Goal: Information Seeking & Learning: Learn about a topic

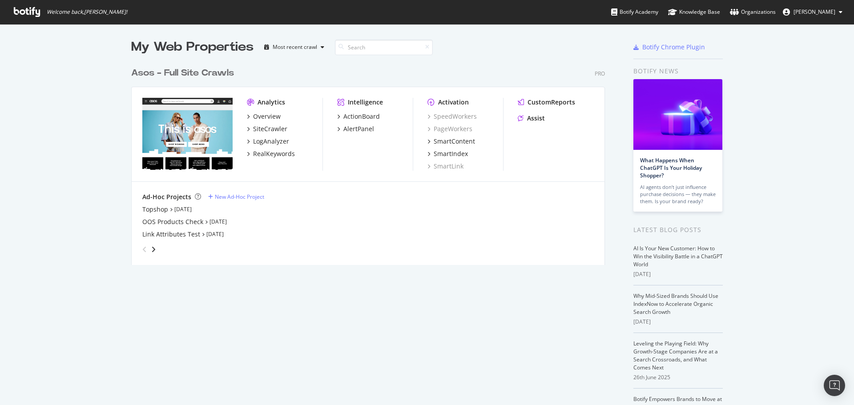
scroll to position [399, 841]
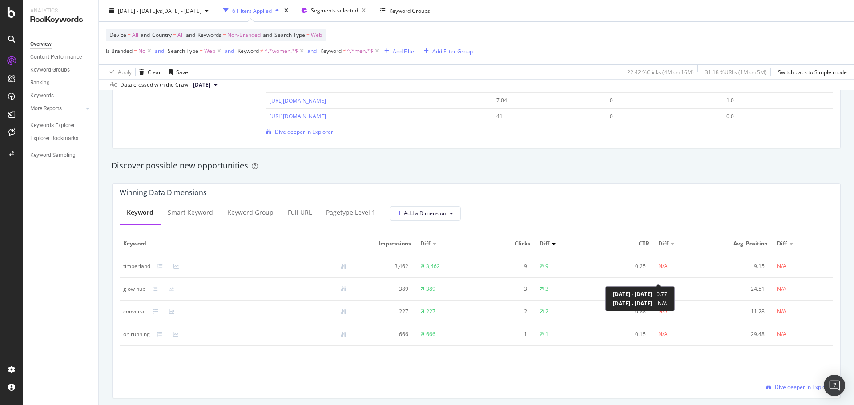
scroll to position [756, 0]
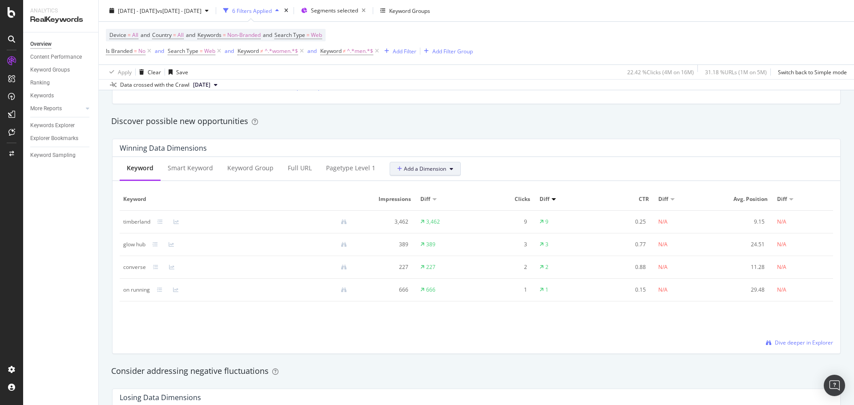
click at [429, 170] on span "Add a Dimension" at bounding box center [421, 169] width 49 height 8
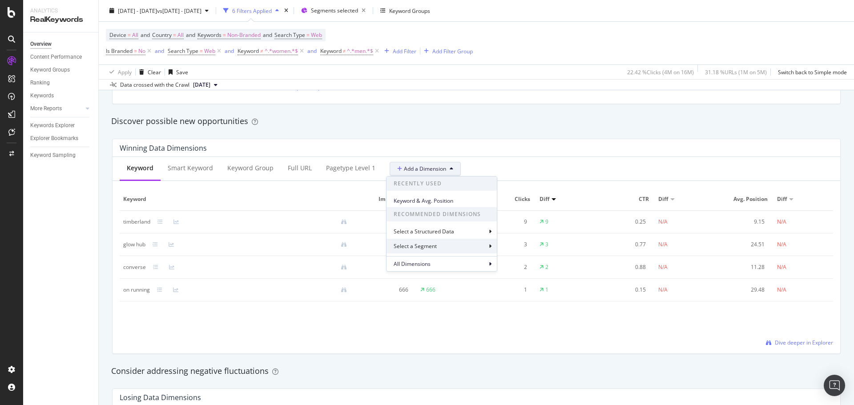
click at [467, 244] on div "Select a Segment" at bounding box center [442, 246] width 110 height 15
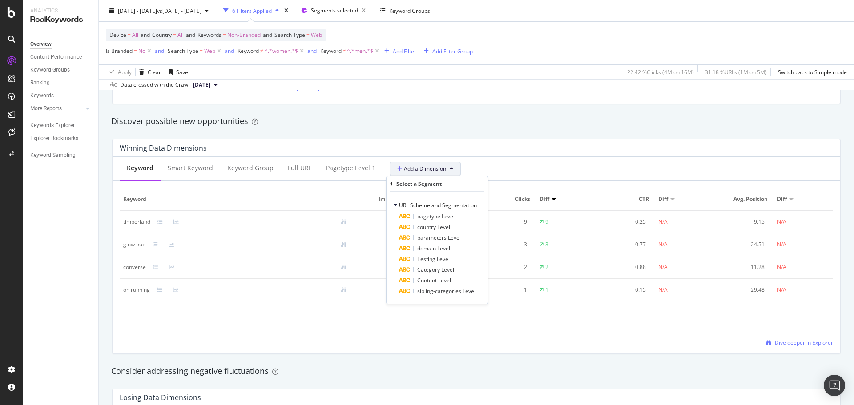
click at [418, 185] on div "Select a Segment" at bounding box center [418, 184] width 45 height 8
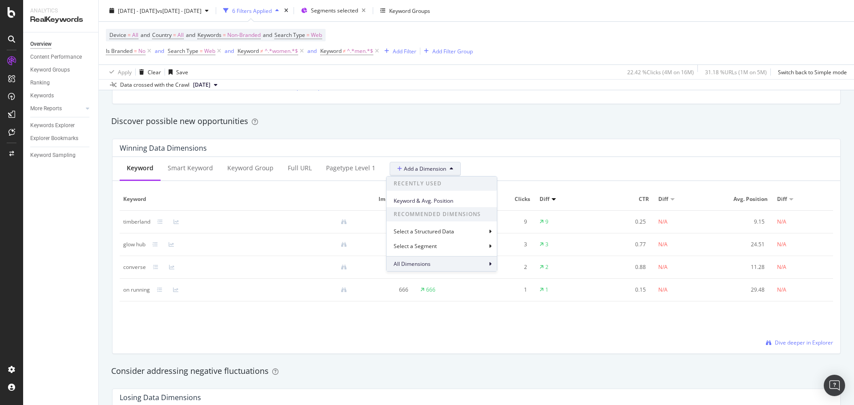
click at [442, 263] on div "All Dimensions" at bounding box center [442, 263] width 110 height 15
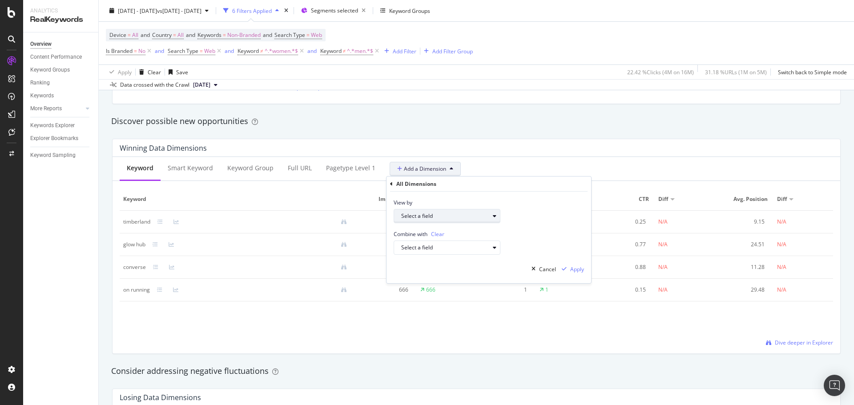
click at [430, 217] on div "Select a field" at bounding box center [445, 216] width 88 height 5
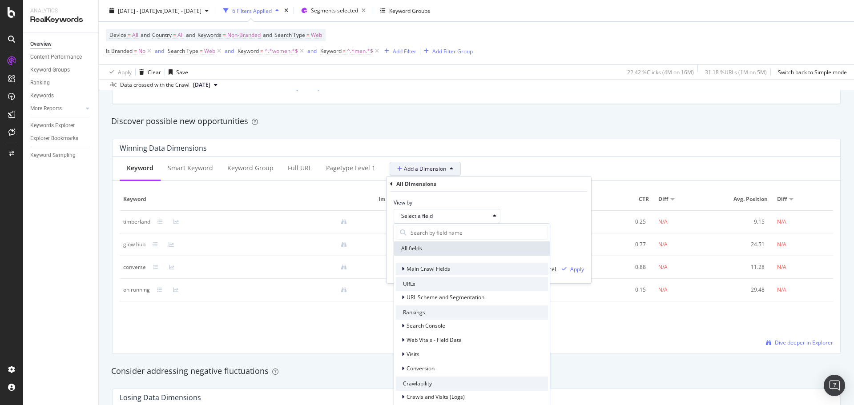
click at [406, 266] on div at bounding box center [403, 269] width 5 height 9
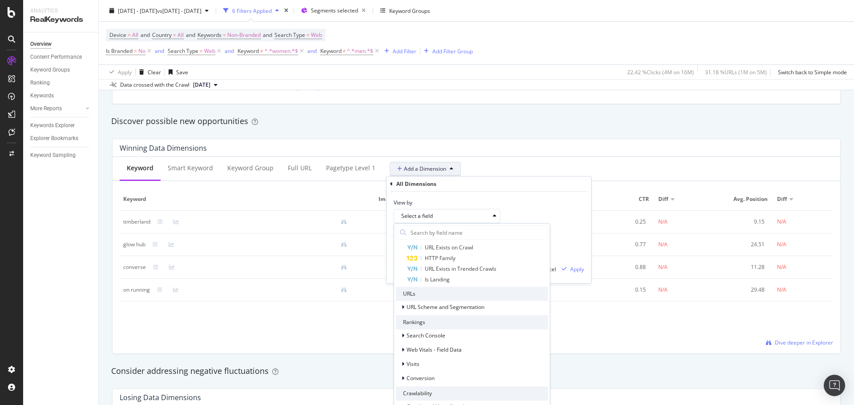
scroll to position [356, 0]
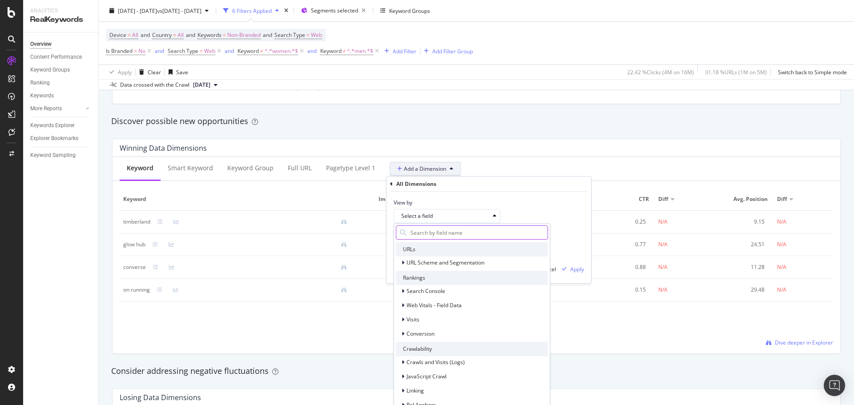
click at [441, 236] on input "text" at bounding box center [479, 232] width 138 height 13
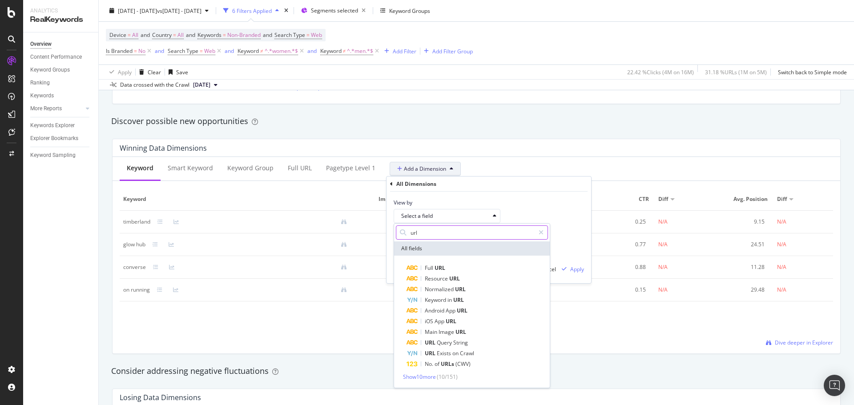
type input "url"
click at [463, 268] on div "Full URL" at bounding box center [477, 268] width 141 height 11
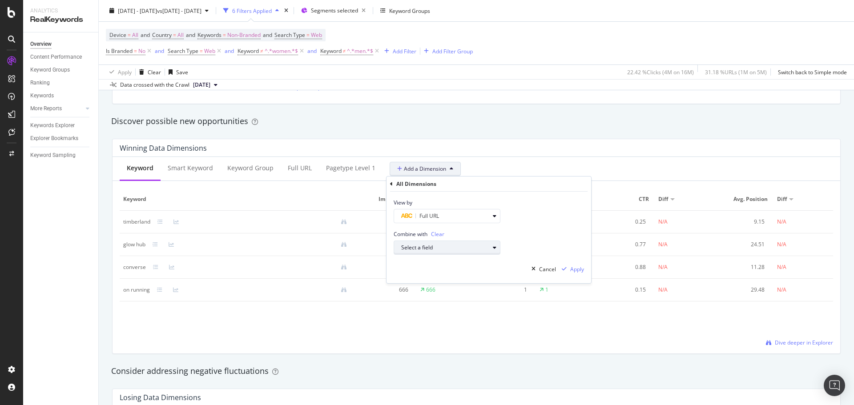
click at [459, 247] on div "Select a field" at bounding box center [445, 247] width 88 height 5
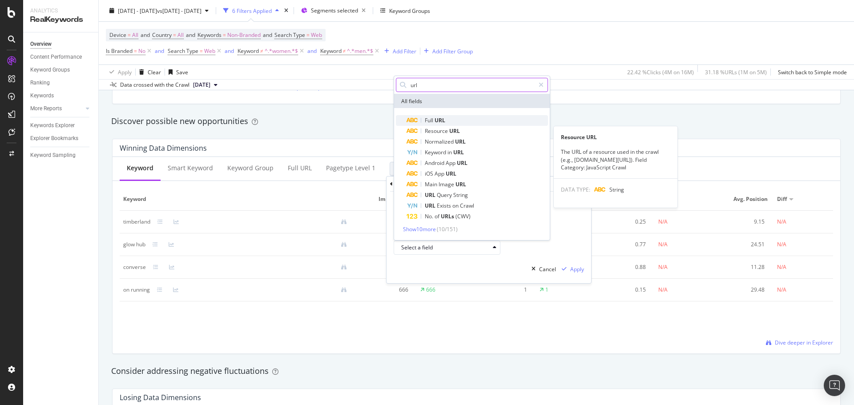
type input "url"
click at [433, 117] on div "Full URL" at bounding box center [477, 120] width 141 height 11
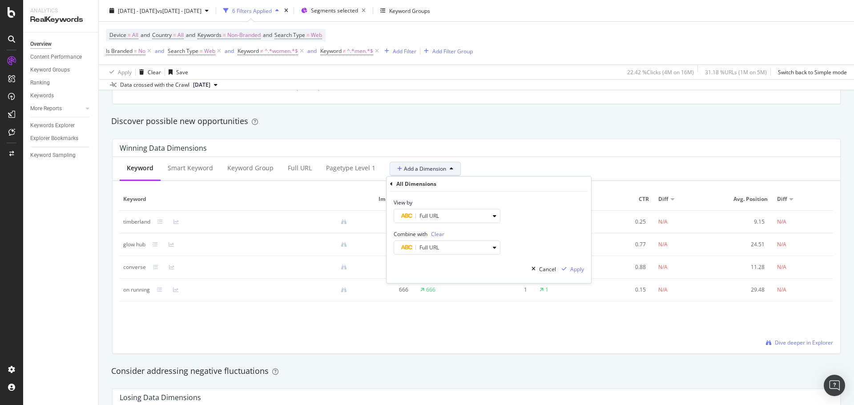
click at [434, 230] on span "Clear" at bounding box center [437, 234] width 13 height 8
click at [571, 271] on div "Apply" at bounding box center [577, 270] width 14 height 8
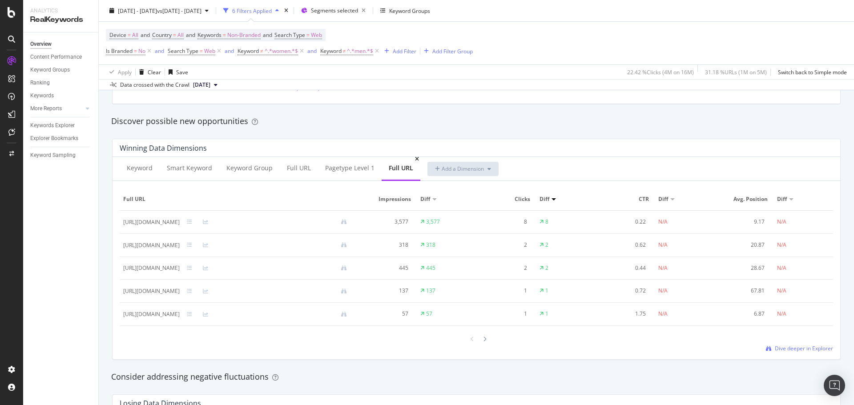
click at [405, 169] on div "Full URL" at bounding box center [401, 168] width 24 height 9
click at [411, 159] on div "Full URL" at bounding box center [401, 169] width 39 height 24
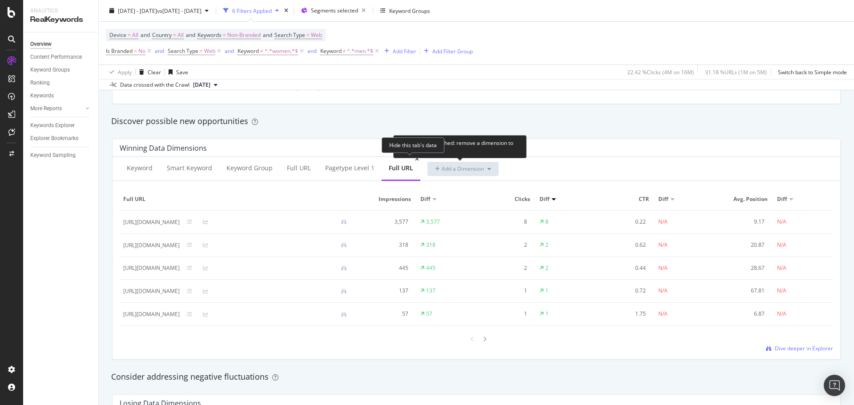
click at [415, 160] on icon at bounding box center [417, 159] width 4 height 5
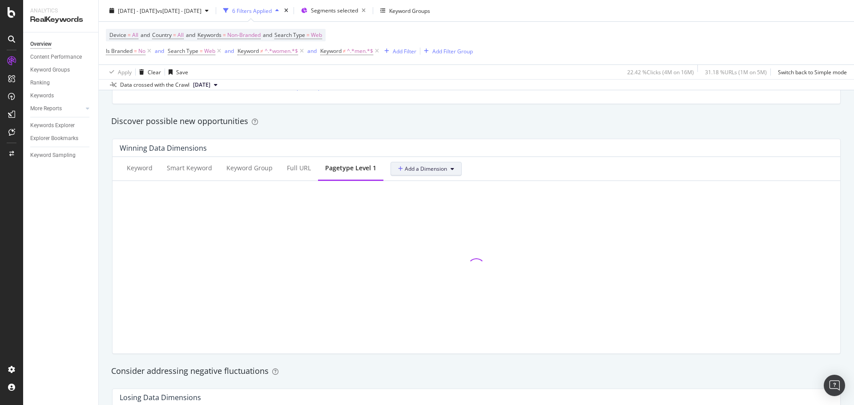
click at [440, 170] on span "Add a Dimension" at bounding box center [422, 169] width 49 height 8
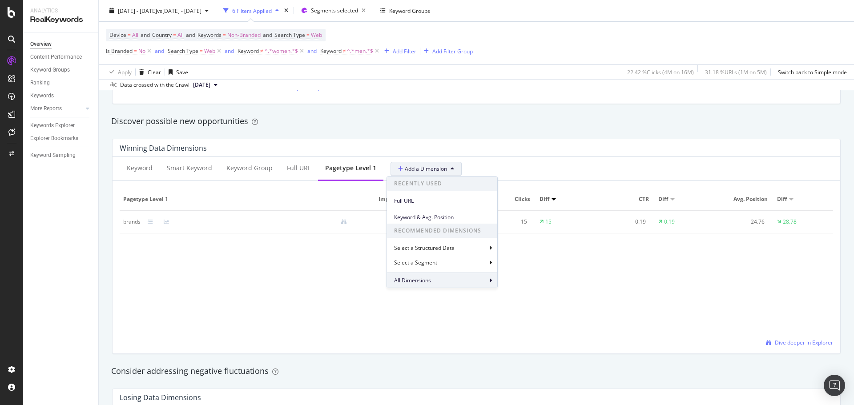
click at [415, 281] on span "All Dimensions" at bounding box center [412, 281] width 37 height 8
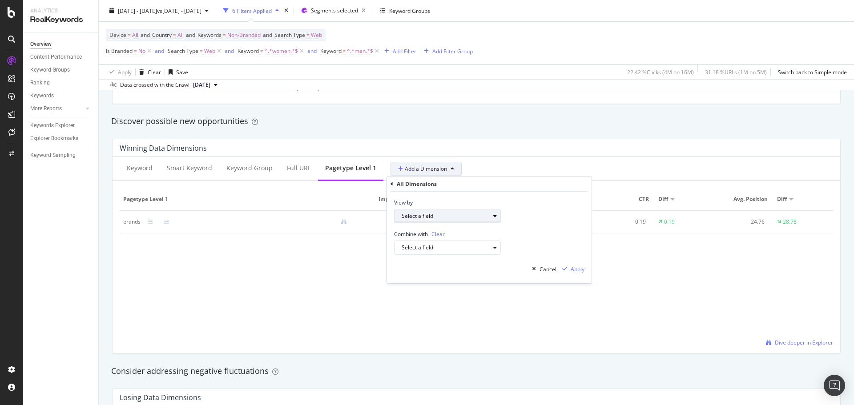
click at [426, 214] on div "Select a field" at bounding box center [446, 216] width 88 height 5
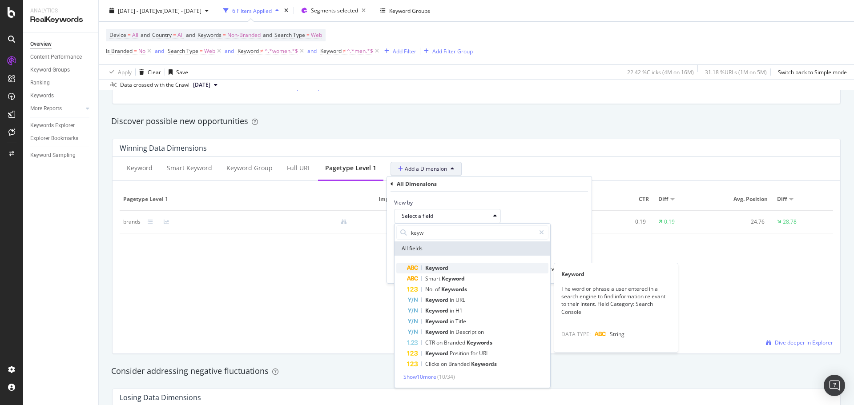
type input "keyw"
click at [450, 267] on div "Keyword" at bounding box center [477, 268] width 141 height 11
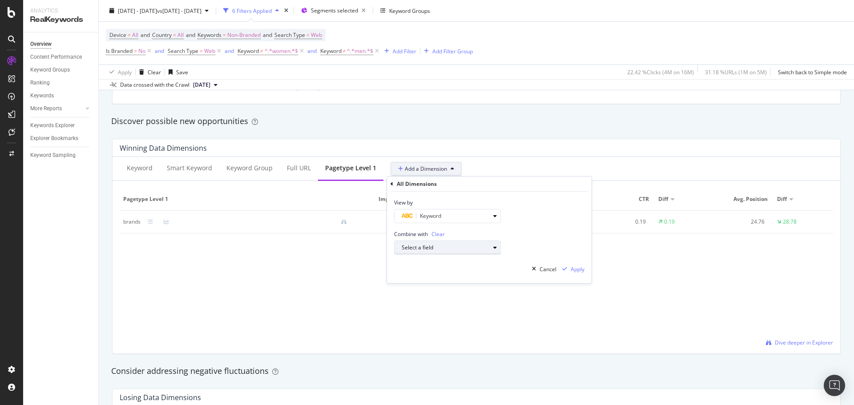
click at [434, 248] on div "Select a field" at bounding box center [446, 247] width 88 height 5
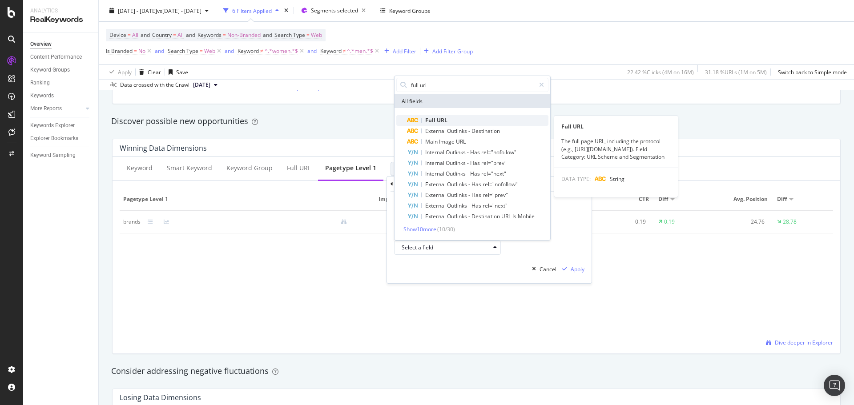
type input "full url"
click at [438, 120] on span "URL" at bounding box center [442, 121] width 11 height 8
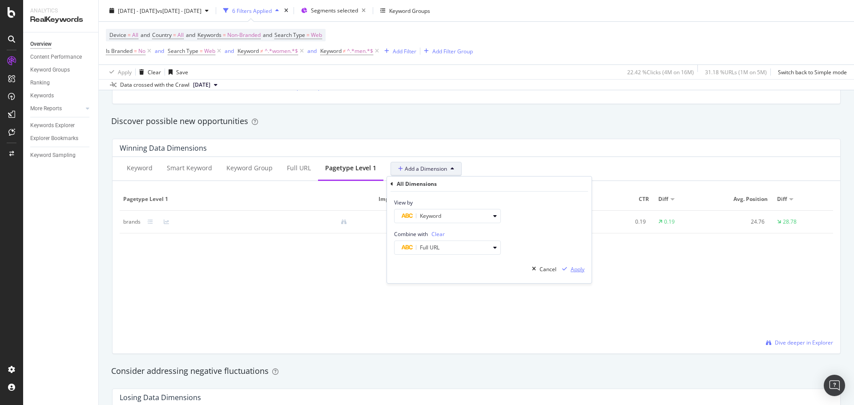
click at [576, 270] on div "Apply" at bounding box center [578, 270] width 14 height 8
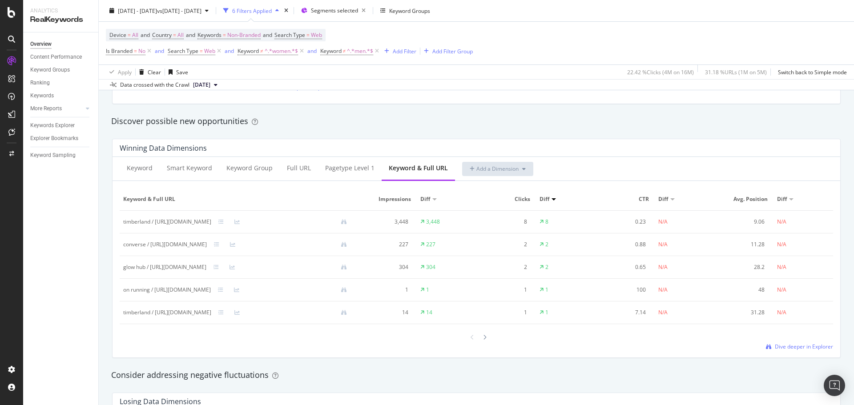
click at [755, 200] on span "Avg. Position" at bounding box center [743, 199] width 50 height 8
drag, startPoint x: 730, startPoint y: 198, endPoint x: 758, endPoint y: 198, distance: 27.6
click at [758, 198] on span "Avg. Position" at bounding box center [743, 199] width 50 height 8
click at [399, 165] on div "Keyword & Full URL" at bounding box center [418, 168] width 59 height 9
click at [450, 158] on icon at bounding box center [452, 159] width 4 height 5
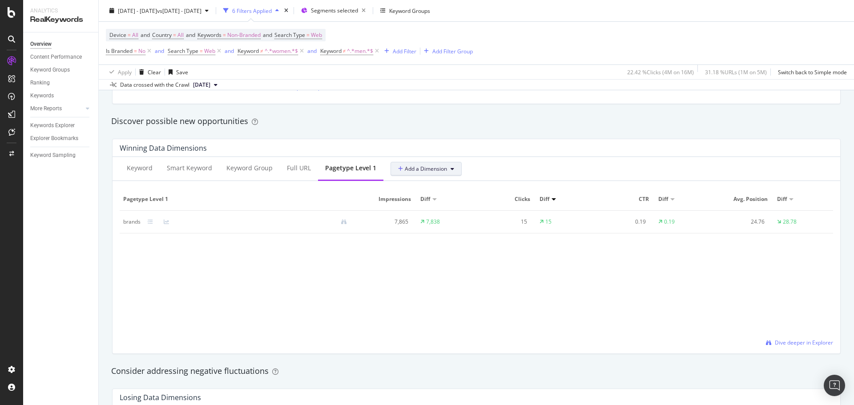
click at [407, 175] on button "Add a Dimension" at bounding box center [426, 169] width 71 height 14
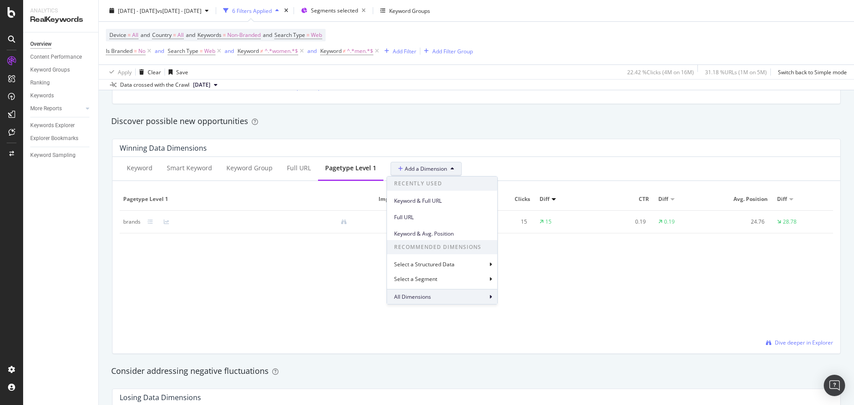
click at [449, 293] on div "All Dimensions" at bounding box center [442, 296] width 110 height 15
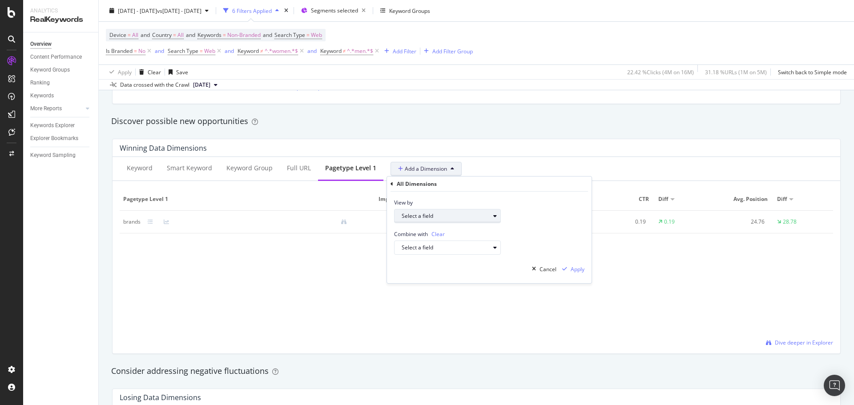
click at [429, 221] on div "Select a field" at bounding box center [451, 216] width 99 height 12
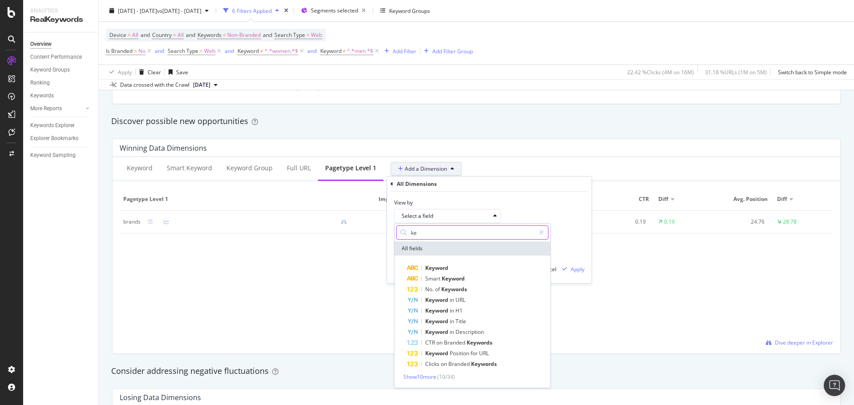
type input "k"
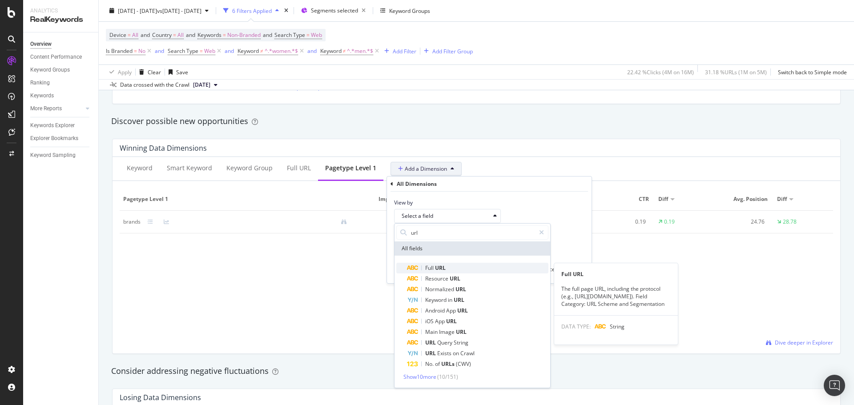
type input "url"
click at [440, 267] on span "URL" at bounding box center [440, 268] width 11 height 8
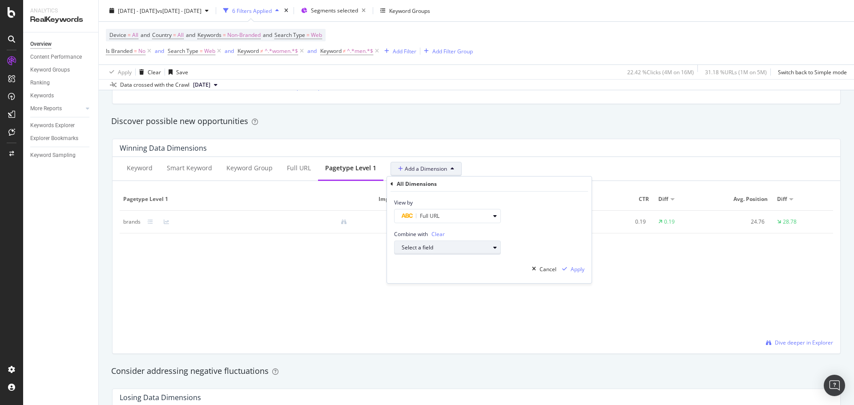
click at [452, 249] on div "Select a field" at bounding box center [446, 247] width 88 height 5
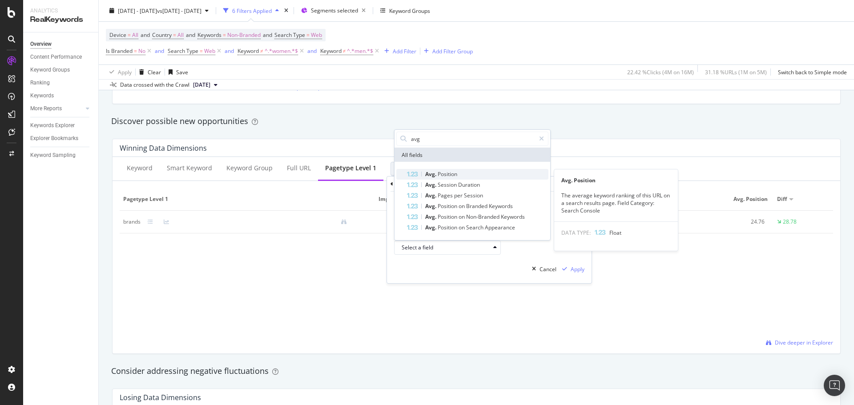
type input "avg"
click at [470, 174] on div "Avg. Position" at bounding box center [477, 174] width 141 height 11
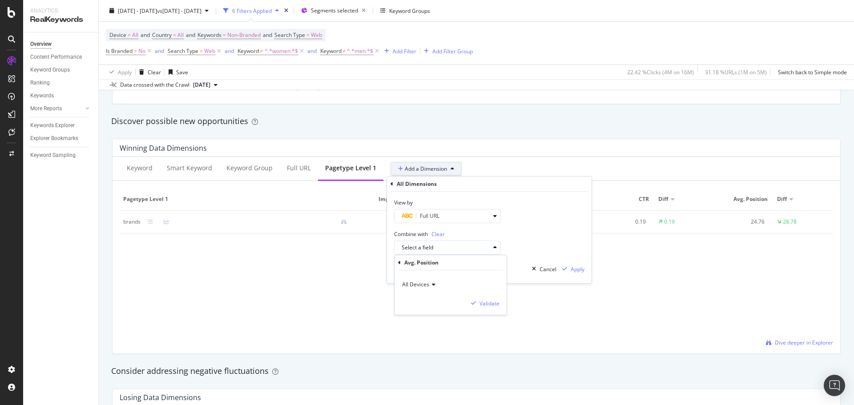
click at [435, 286] on div "All Devices" at bounding box center [451, 285] width 98 height 14
click at [437, 306] on div "All Devices" at bounding box center [451, 303] width 95 height 12
click at [493, 305] on div "Validate" at bounding box center [489, 304] width 20 height 8
click at [523, 243] on div "By Smart Range" at bounding box center [522, 248] width 52 height 12
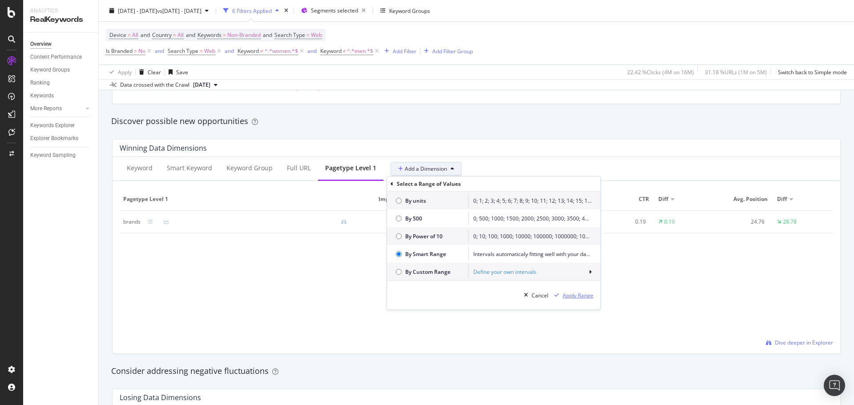
click at [584, 299] on div "Apply Range" at bounding box center [578, 296] width 31 height 8
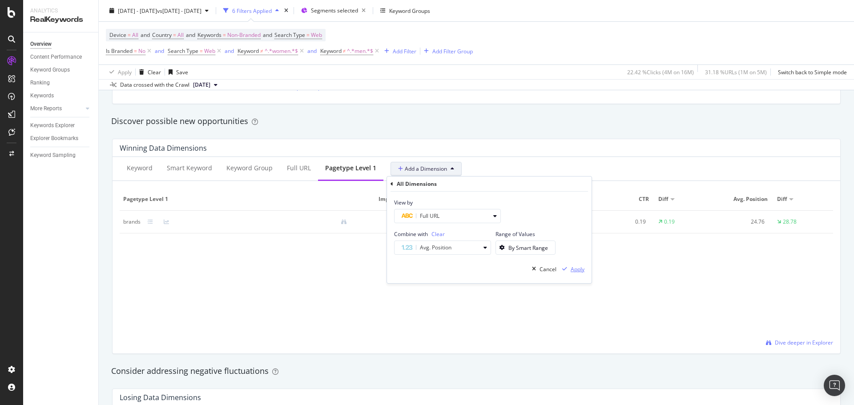
click at [572, 269] on div "Apply" at bounding box center [578, 270] width 14 height 8
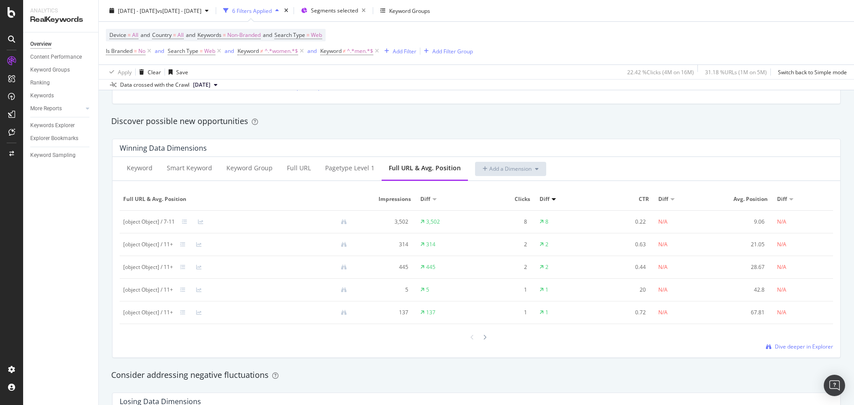
click at [782, 201] on div "Diff" at bounding box center [783, 199] width 12 height 8
click at [789, 199] on div at bounding box center [791, 199] width 4 height 2
click at [782, 198] on div "Diff" at bounding box center [783, 199] width 12 height 8
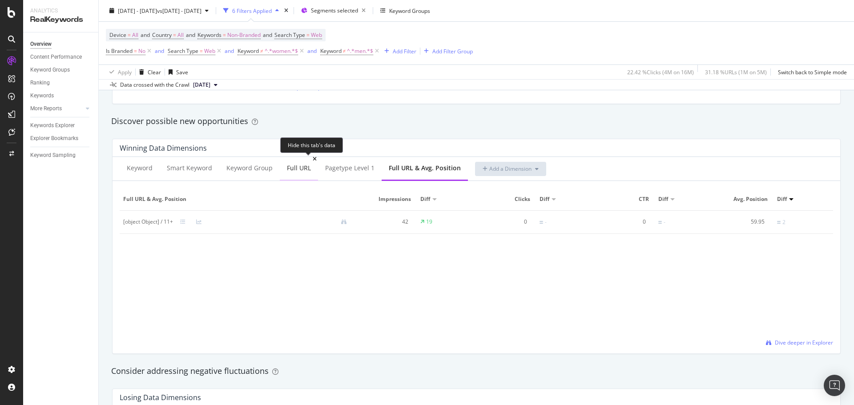
click at [313, 162] on icon at bounding box center [315, 159] width 4 height 5
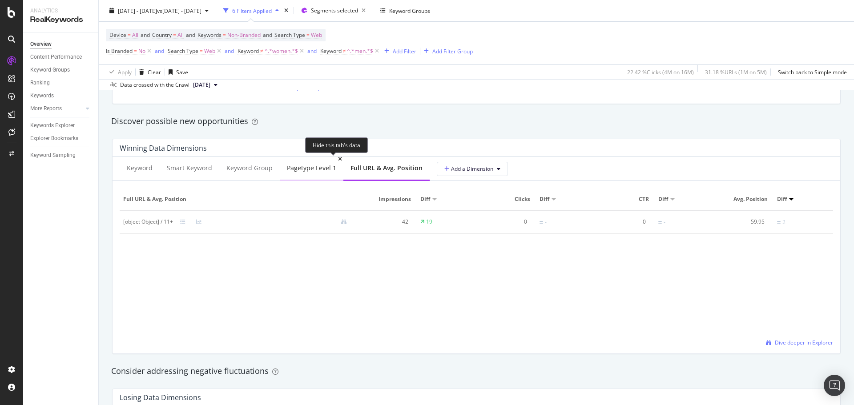
click at [338, 159] on icon at bounding box center [340, 159] width 4 height 5
click at [361, 157] on icon at bounding box center [363, 159] width 4 height 5
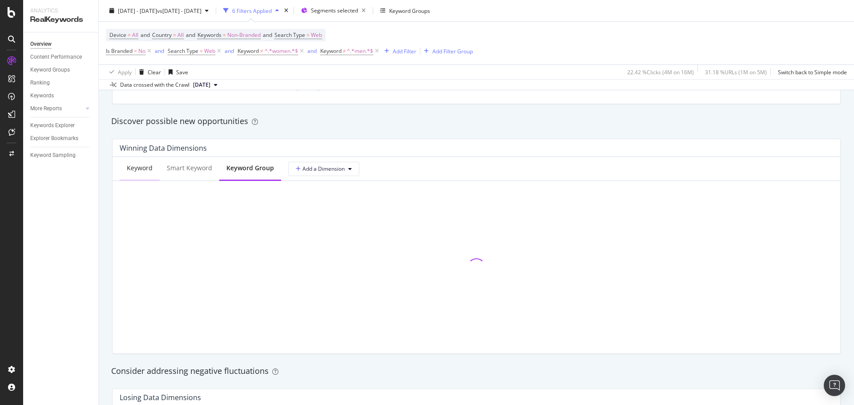
click at [142, 169] on div "Keyword" at bounding box center [140, 168] width 26 height 9
click at [317, 168] on span "Add a Dimension" at bounding box center [319, 169] width 49 height 8
click at [758, 380] on div "Consider addressing negative fluctuations" at bounding box center [476, 371] width 739 height 20
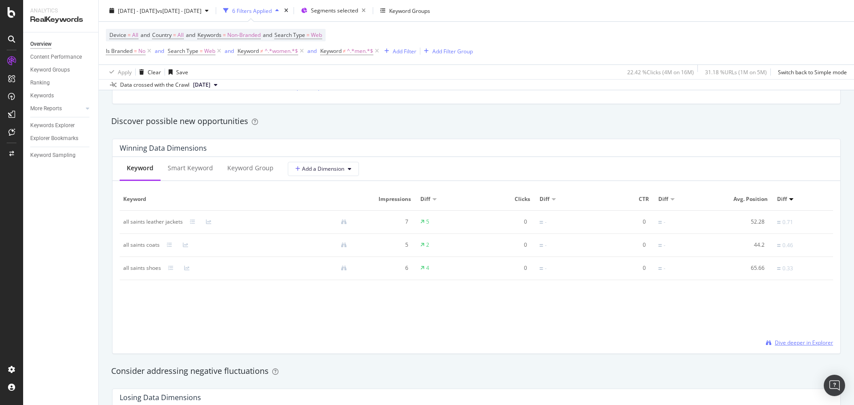
click at [806, 345] on span "Dive deeper in Explorer" at bounding box center [804, 343] width 58 height 8
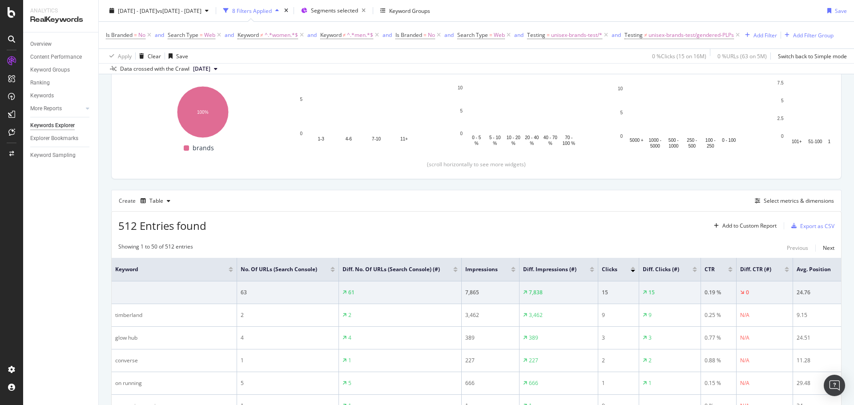
scroll to position [144, 0]
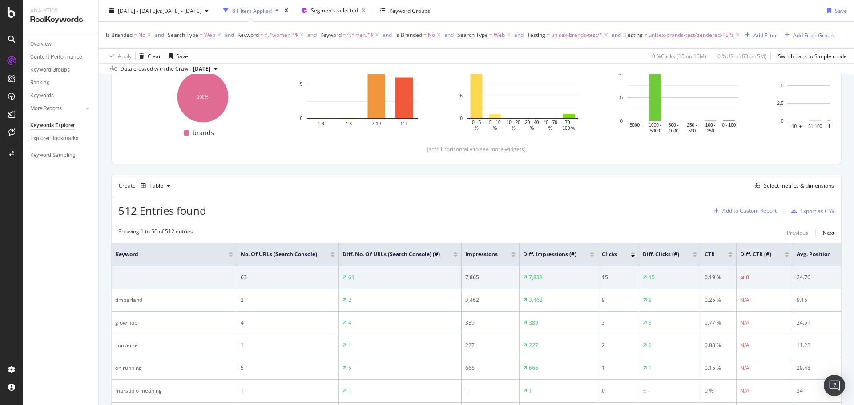
click at [752, 214] on div "Add to Custom Report" at bounding box center [743, 210] width 66 height 13
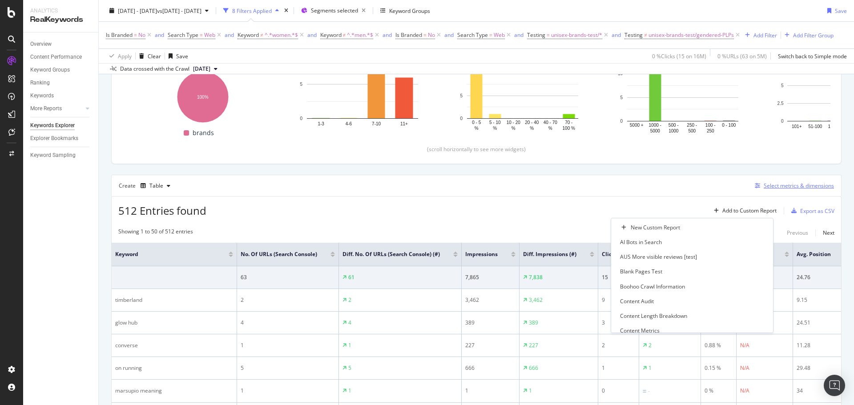
click at [768, 185] on div "Select metrics & dimensions" at bounding box center [799, 186] width 70 height 8
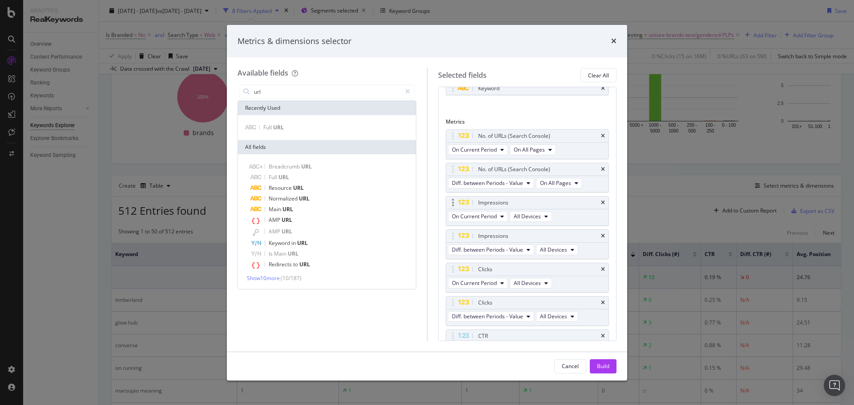
scroll to position [0, 0]
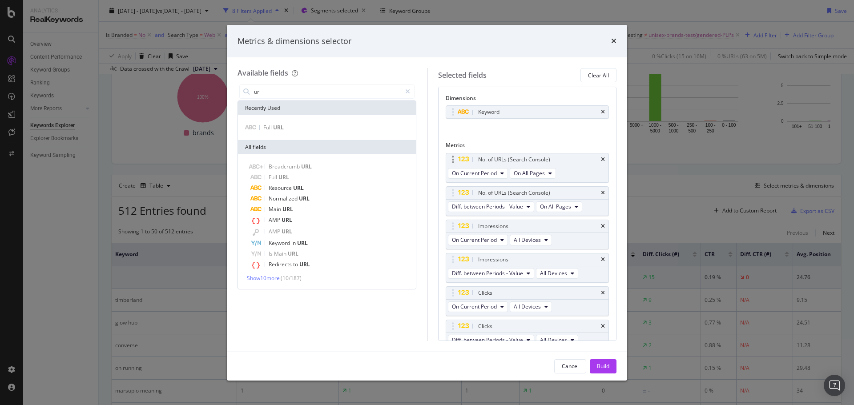
type input "url"
click at [598, 157] on div "No. of URLs (Search Console)" at bounding box center [527, 159] width 163 height 12
click at [601, 158] on icon "times" at bounding box center [603, 159] width 4 height 5
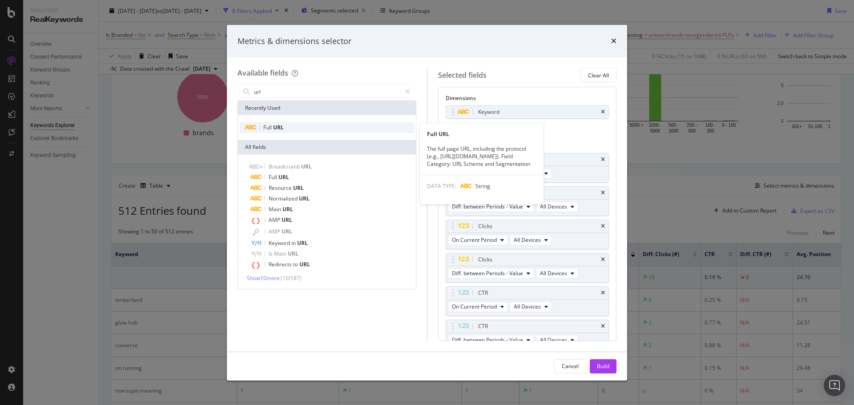
click at [279, 124] on span "URL" at bounding box center [278, 128] width 11 height 8
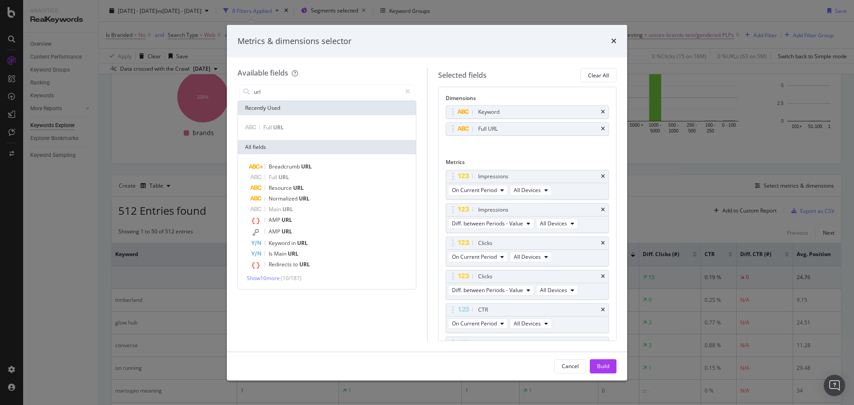
click at [600, 358] on div "Cancel Build" at bounding box center [427, 366] width 400 height 28
click at [603, 364] on div "Build" at bounding box center [603, 367] width 12 height 8
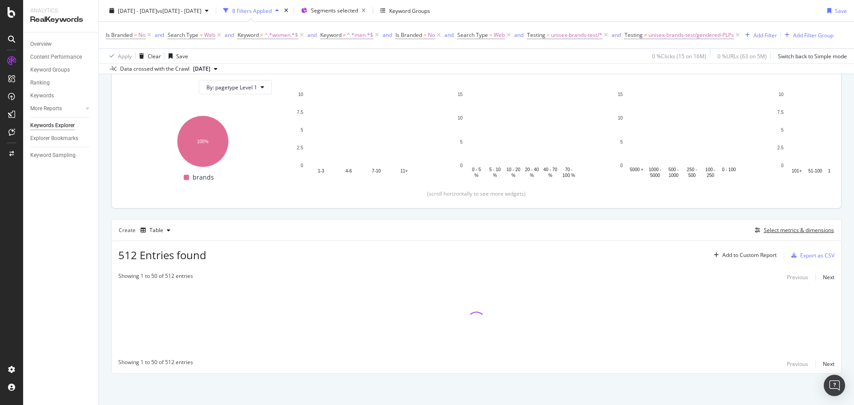
scroll to position [99, 0]
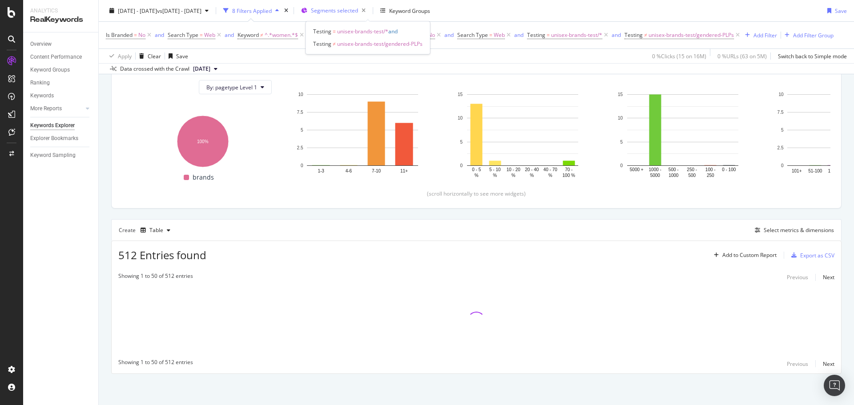
click at [363, 6] on div "Segments selected" at bounding box center [340, 10] width 58 height 12
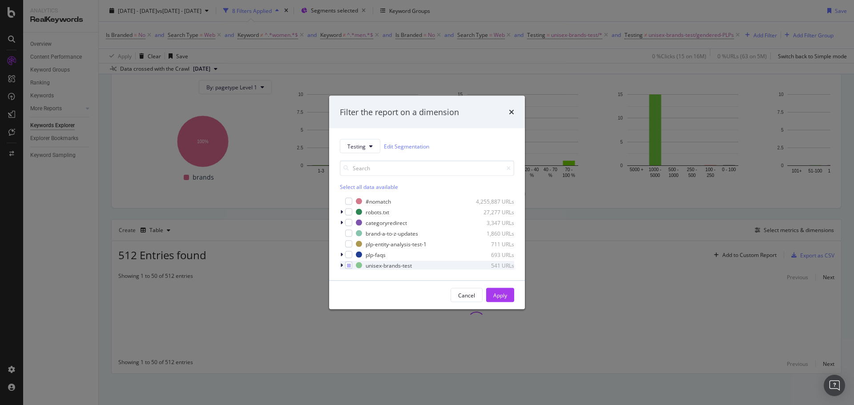
click at [342, 266] on icon "modal" at bounding box center [341, 265] width 3 height 5
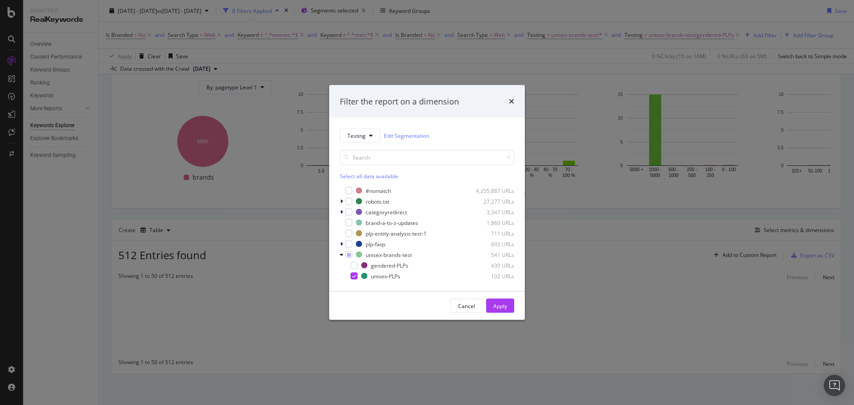
click at [590, 0] on div "Filter the report on a dimension Testing Edit Segmentation Select all data avai…" at bounding box center [427, 202] width 854 height 405
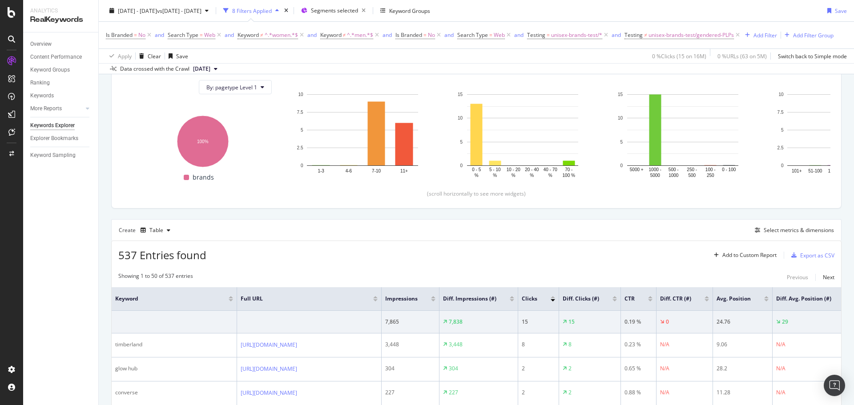
scroll to position [144, 0]
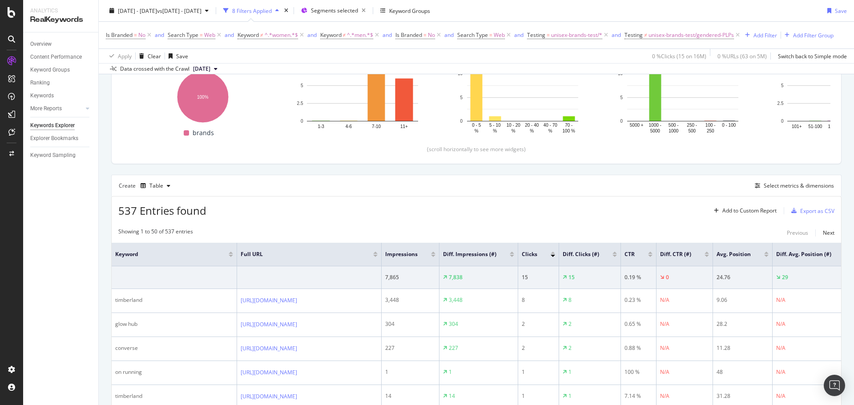
click at [769, 255] on div at bounding box center [766, 256] width 4 height 2
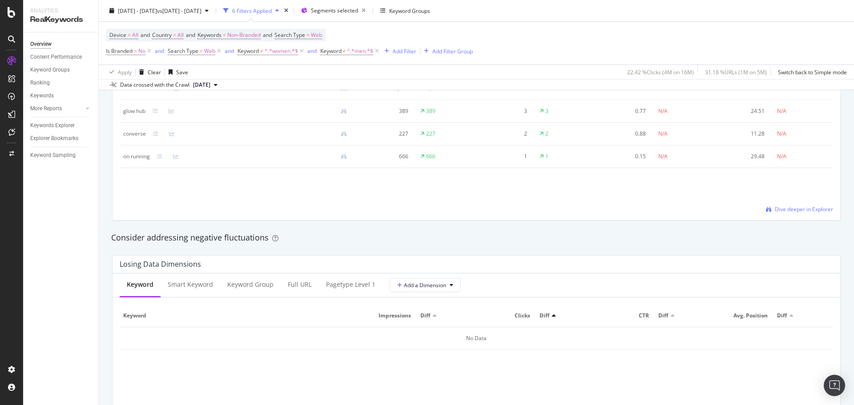
scroll to position [845, 0]
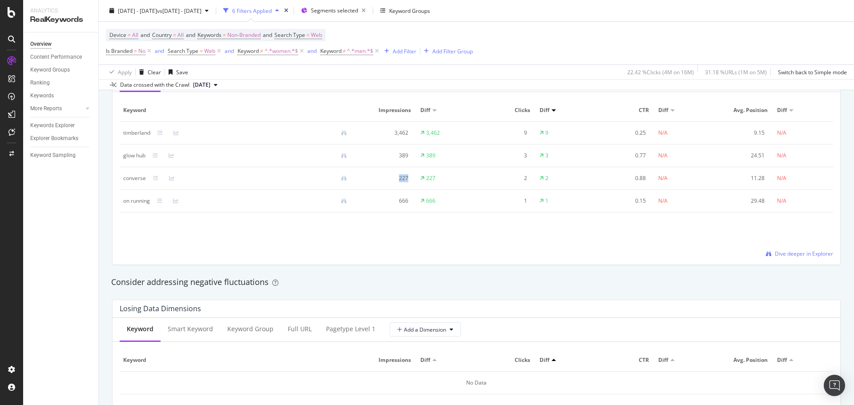
drag, startPoint x: 389, startPoint y: 176, endPoint x: 409, endPoint y: 176, distance: 20.0
click at [409, 176] on td "227" at bounding box center [388, 178] width 60 height 23
drag, startPoint x: 398, startPoint y: 199, endPoint x: 399, endPoint y: 171, distance: 28.5
click at [399, 171] on tbody "timberland 3,462 3,462 9 9 0.25 N/A 9.15 N/A glow hub 389 389 3 3 0.77 N/A 24.5…" at bounding box center [476, 167] width 713 height 91
click at [157, 155] on icon at bounding box center [155, 155] width 5 height 5
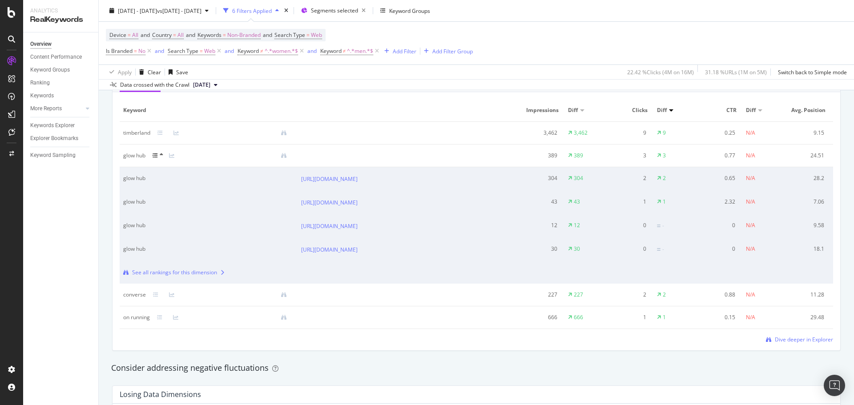
click at [160, 155] on icon at bounding box center [162, 154] width 4 height 5
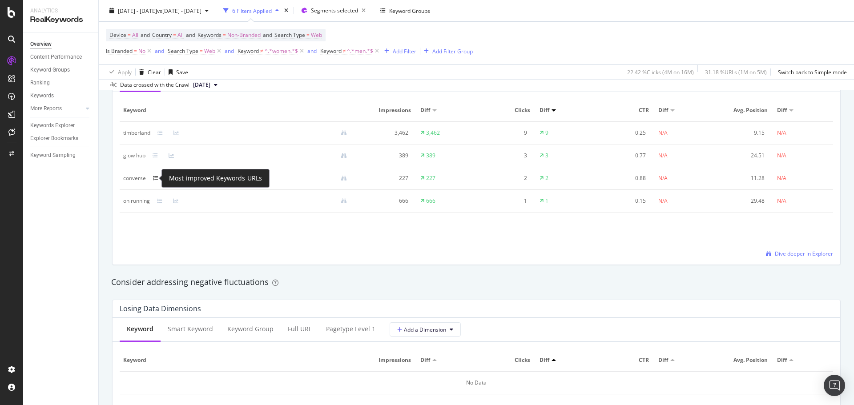
click at [157, 178] on icon at bounding box center [155, 178] width 5 height 5
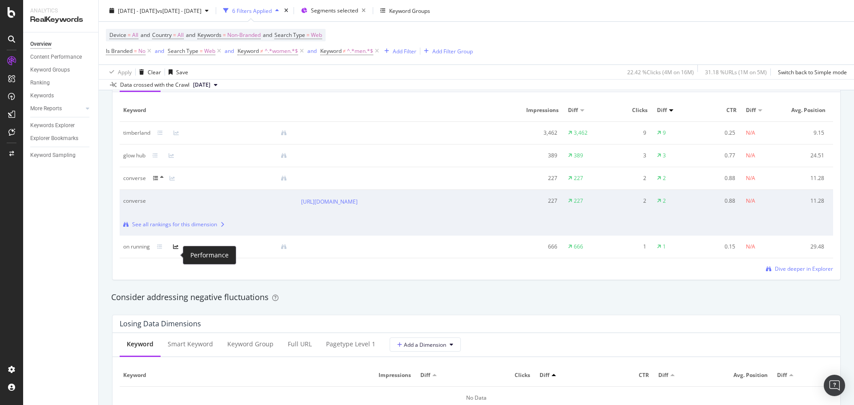
click at [177, 250] on icon at bounding box center [175, 246] width 5 height 5
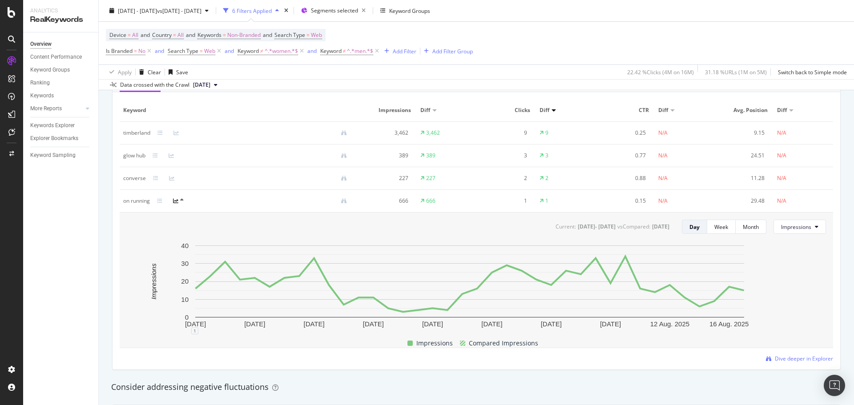
click at [180, 201] on div at bounding box center [181, 200] width 16 height 7
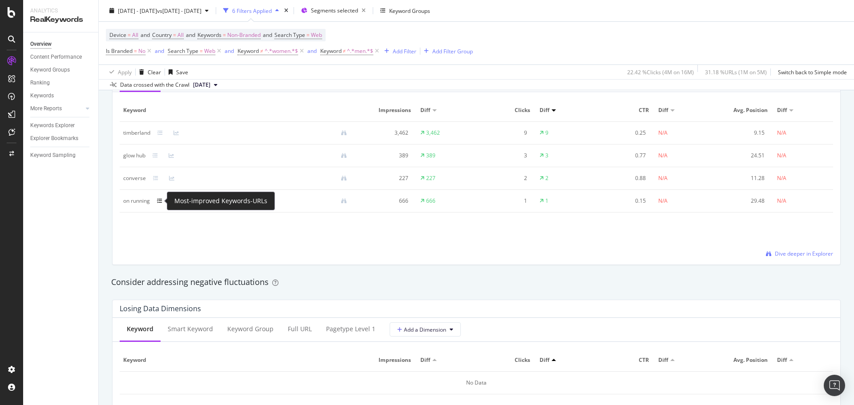
click at [162, 202] on icon at bounding box center [159, 200] width 5 height 5
